Goal: Transaction & Acquisition: Book appointment/travel/reservation

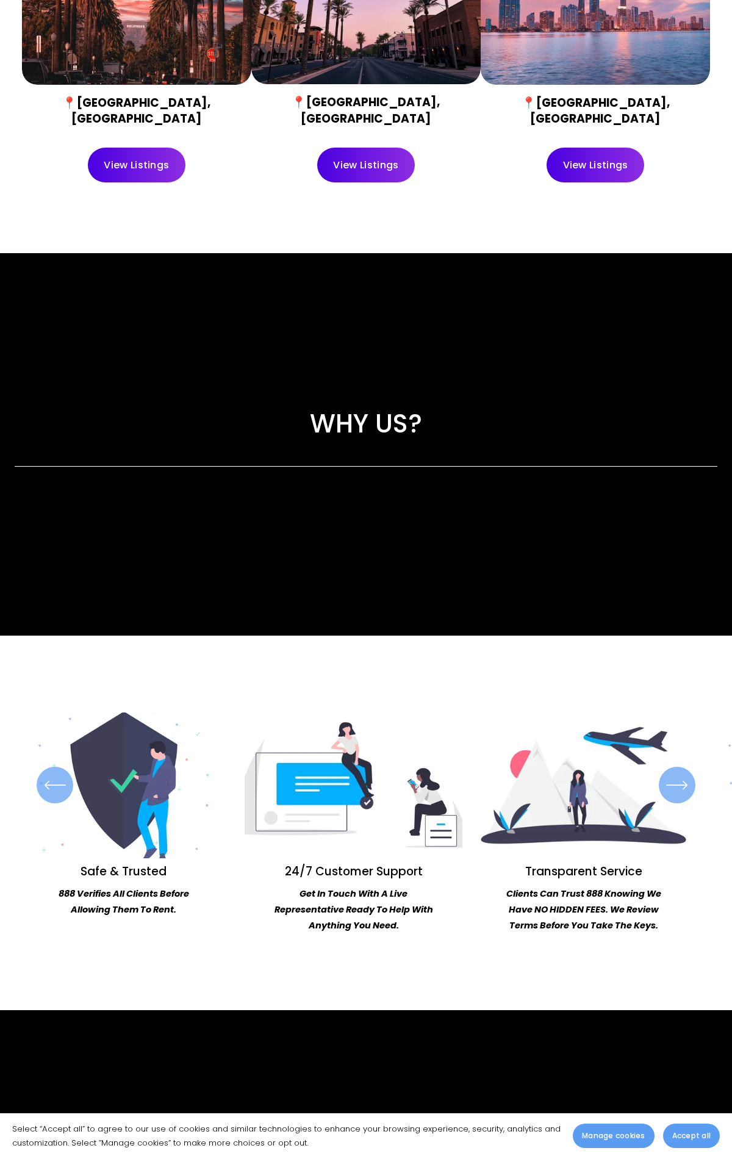
scroll to position [2807, 0]
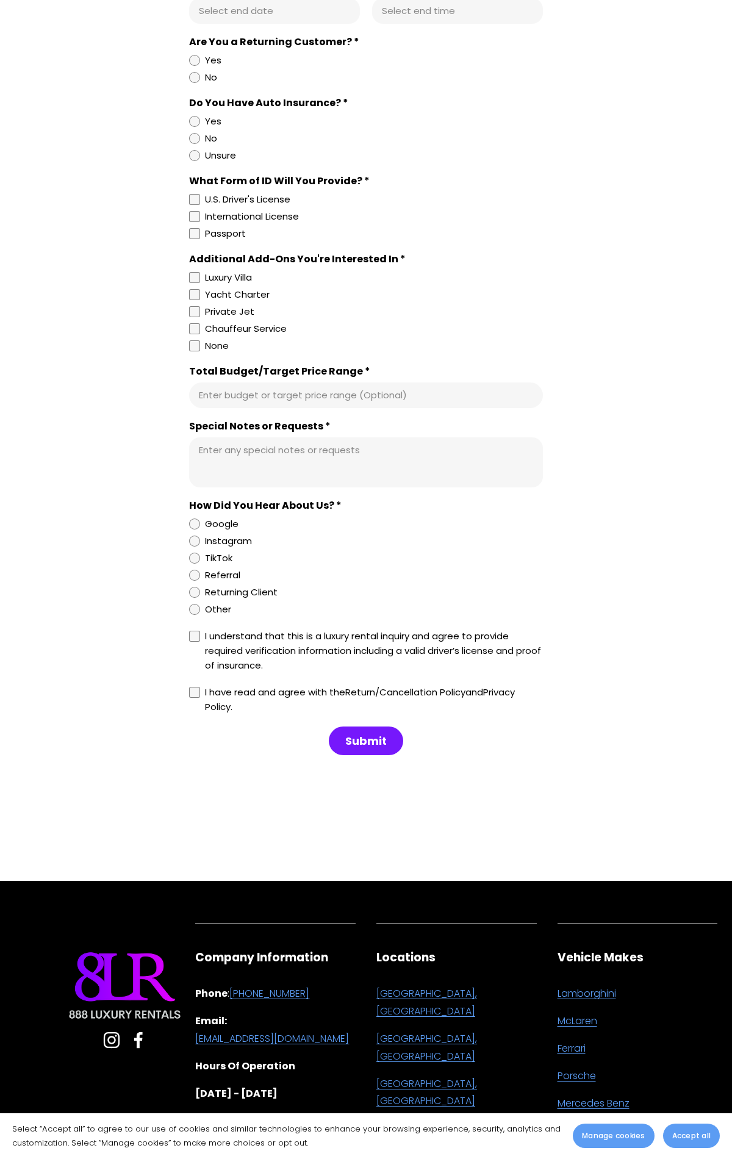
scroll to position [908, 0]
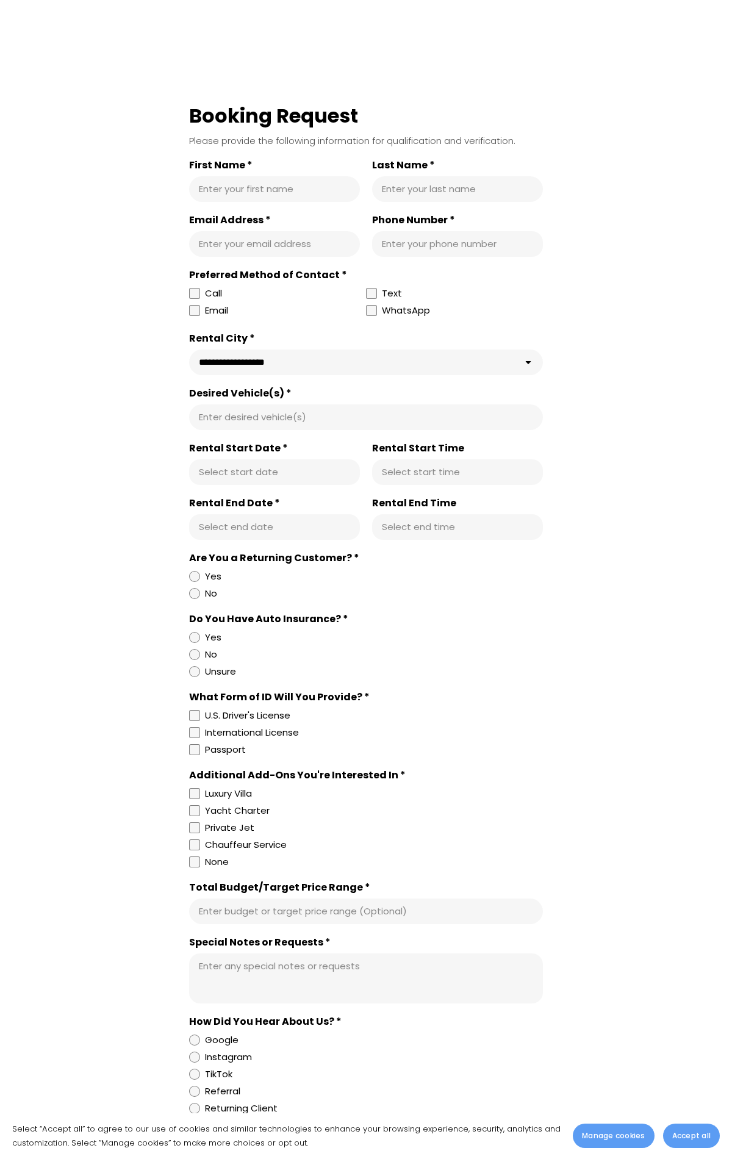
scroll to position [6126, 0]
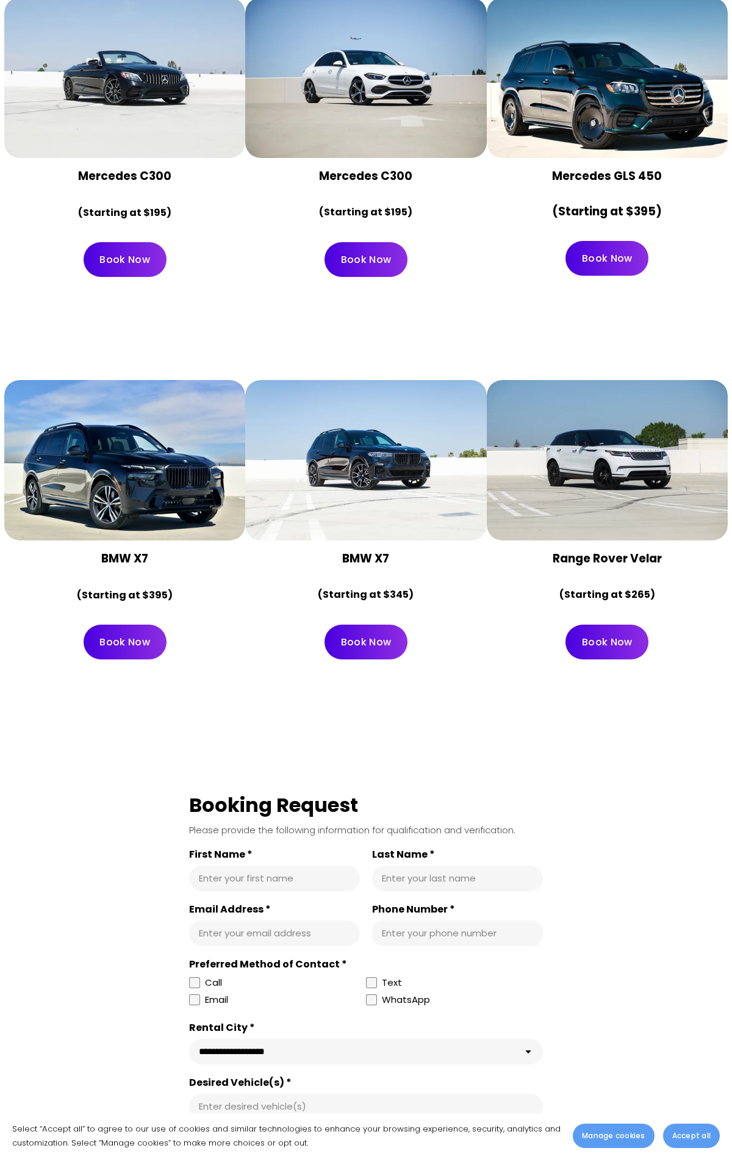
scroll to position [6126, 0]
